Goal: Navigation & Orientation: Find specific page/section

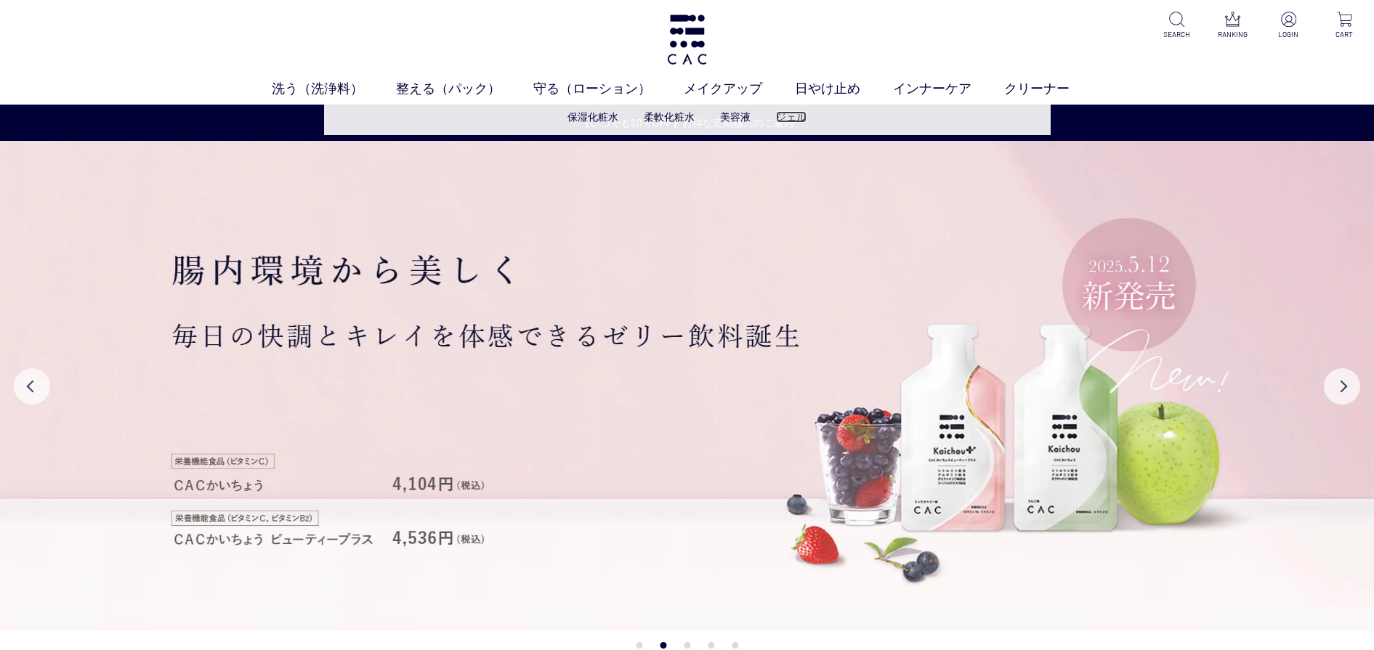
click at [796, 116] on link "ジェル" at bounding box center [791, 117] width 31 height 12
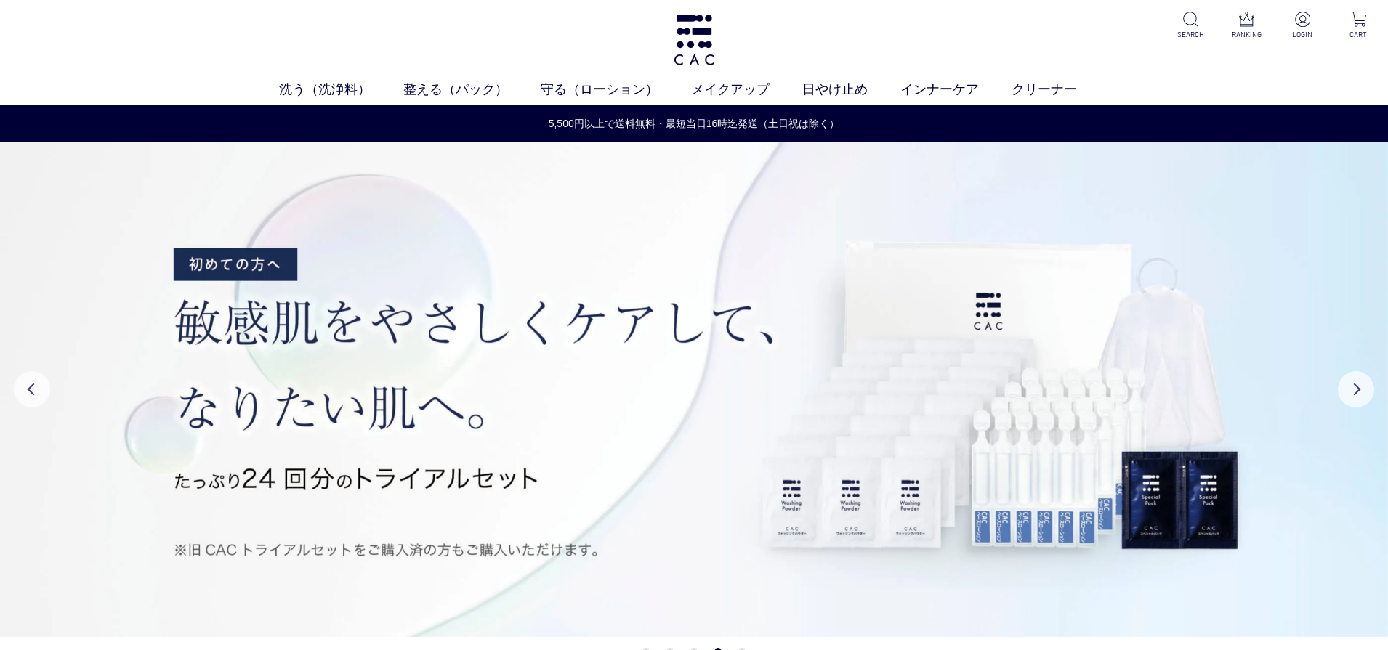
click at [334, 29] on div "洗う（洗浄料） 液体洗浄料 パウダー洗浄料 泡洗顔料 グッズ 整える（パック） フェイスパック ヘアパック 守る（ローション） 保湿化粧水 柔軟化粧水 美容液…" at bounding box center [694, 52] width 1388 height 105
click at [828, 92] on link "日やけ止め" at bounding box center [851, 90] width 98 height 20
